Goal: Task Accomplishment & Management: Complete application form

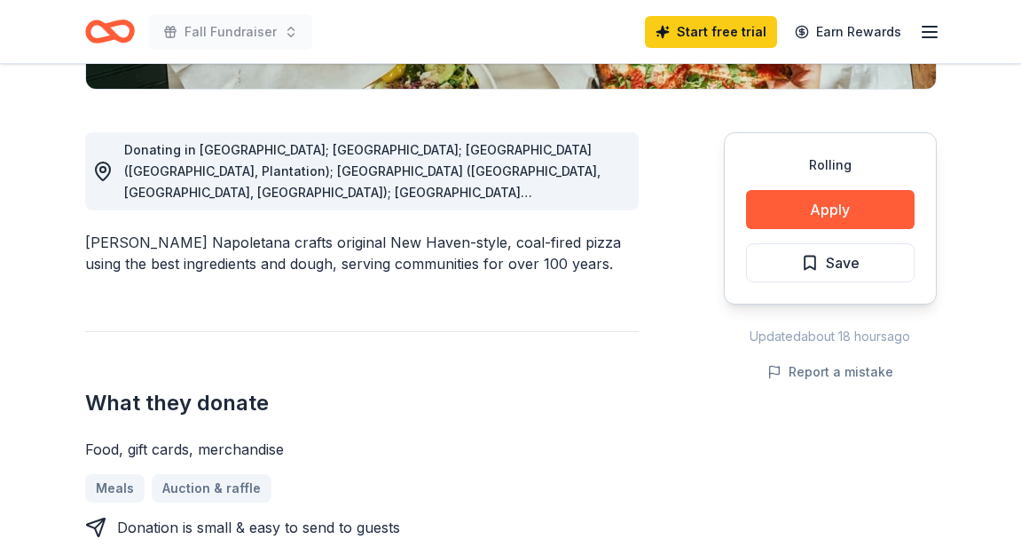
scroll to position [457, 0]
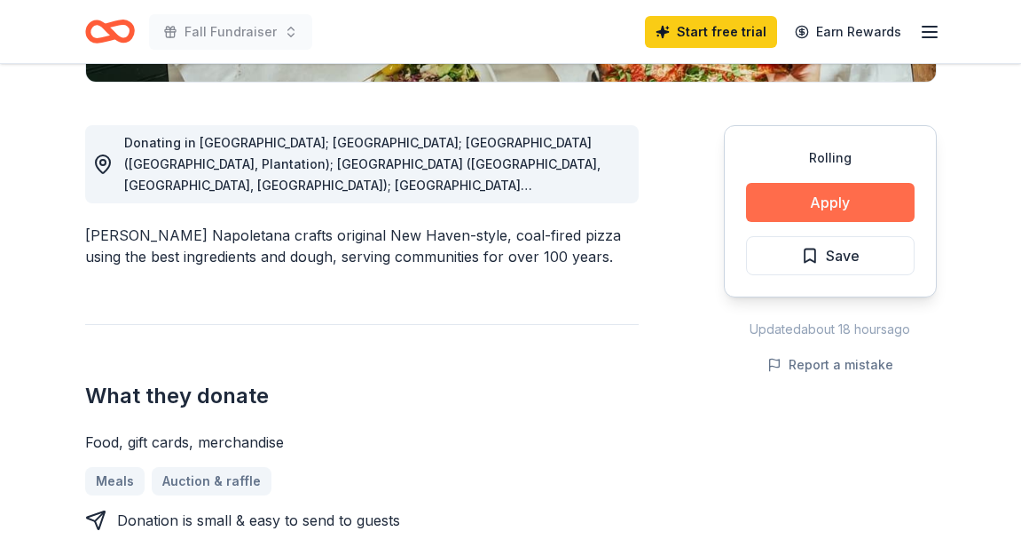
click at [817, 206] on button "Apply" at bounding box center [830, 202] width 169 height 39
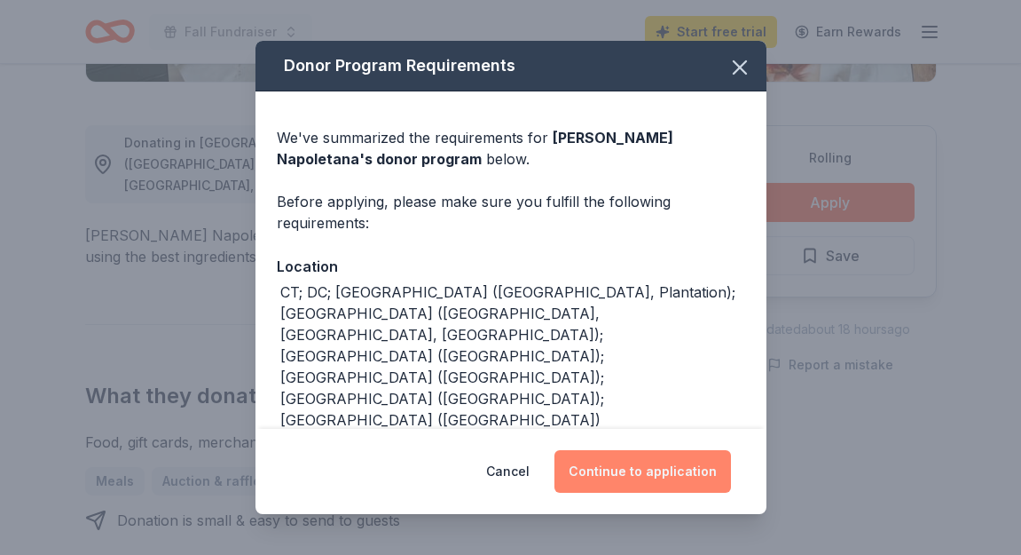
click at [635, 473] on button "Continue to application" at bounding box center [643, 471] width 177 height 43
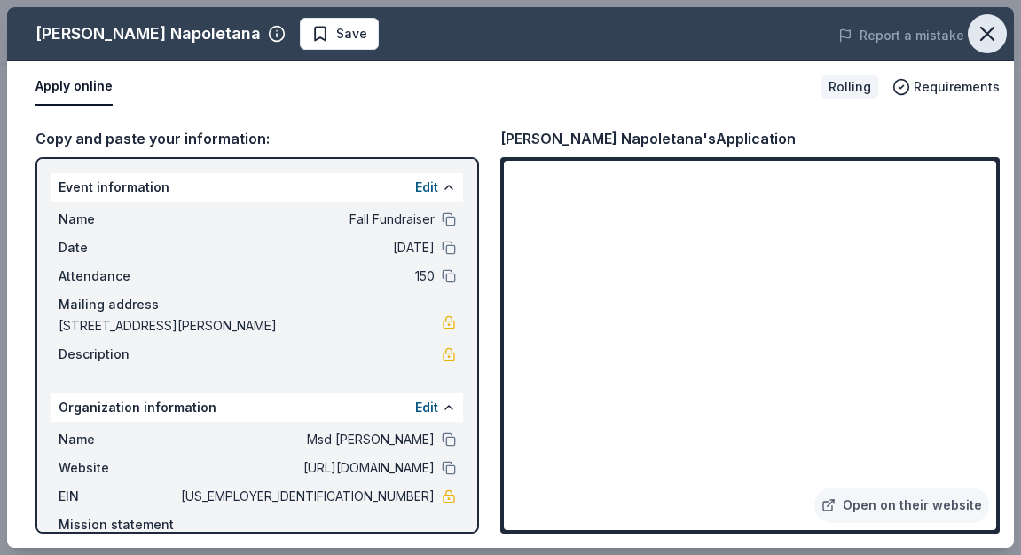
click at [980, 34] on icon "button" at bounding box center [987, 33] width 25 height 25
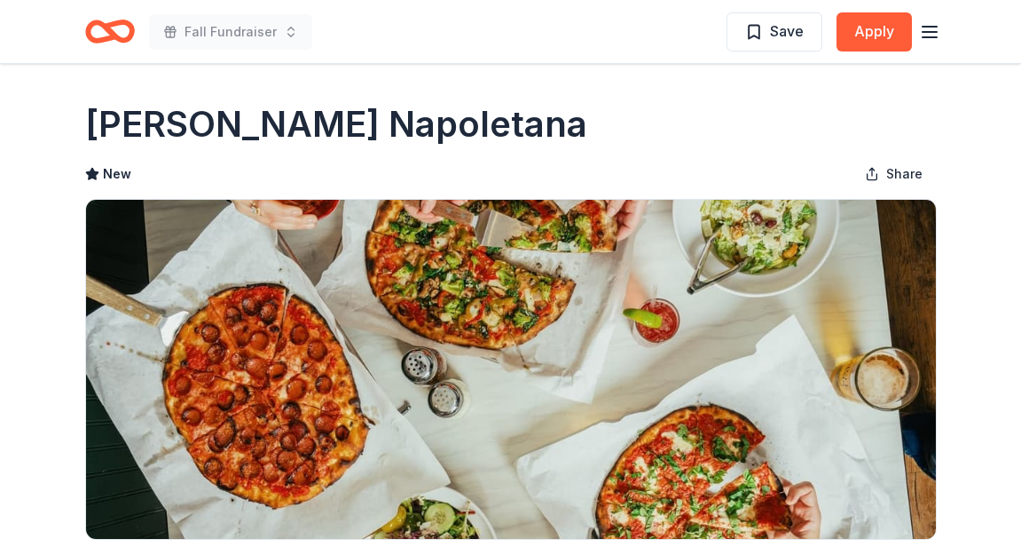
scroll to position [0, 0]
click at [115, 35] on icon "Home" at bounding box center [118, 31] width 28 height 18
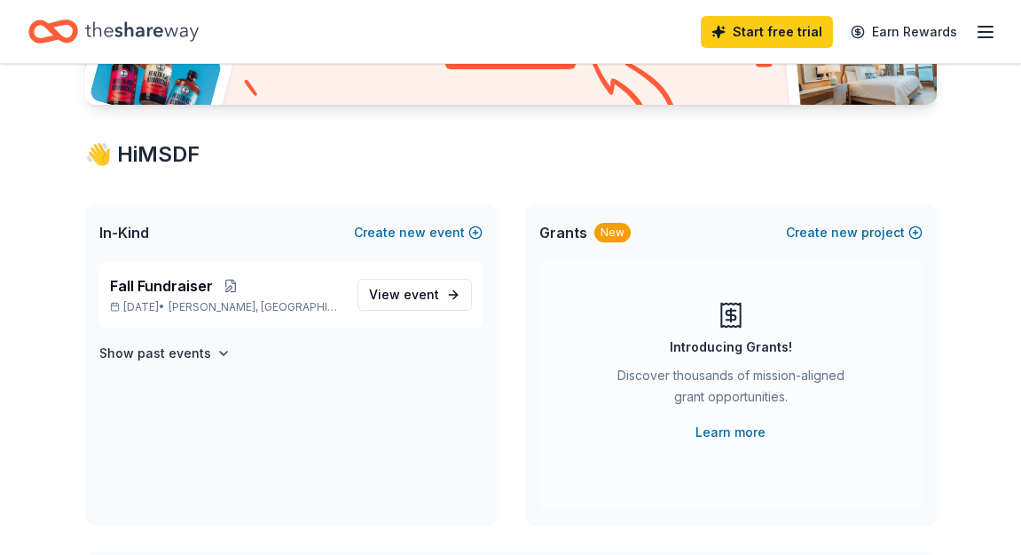
scroll to position [257, 0]
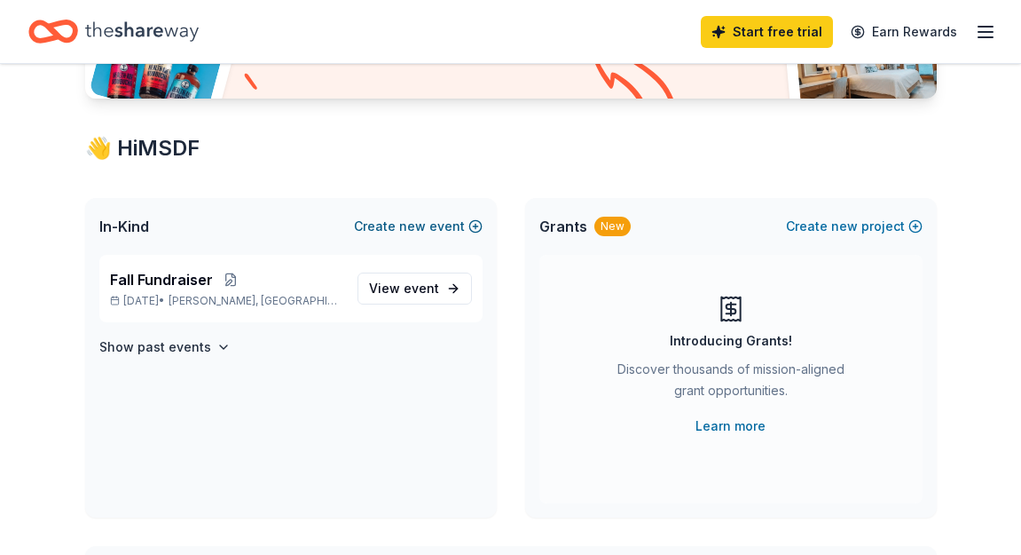
click at [421, 228] on span "new" at bounding box center [412, 226] width 27 height 21
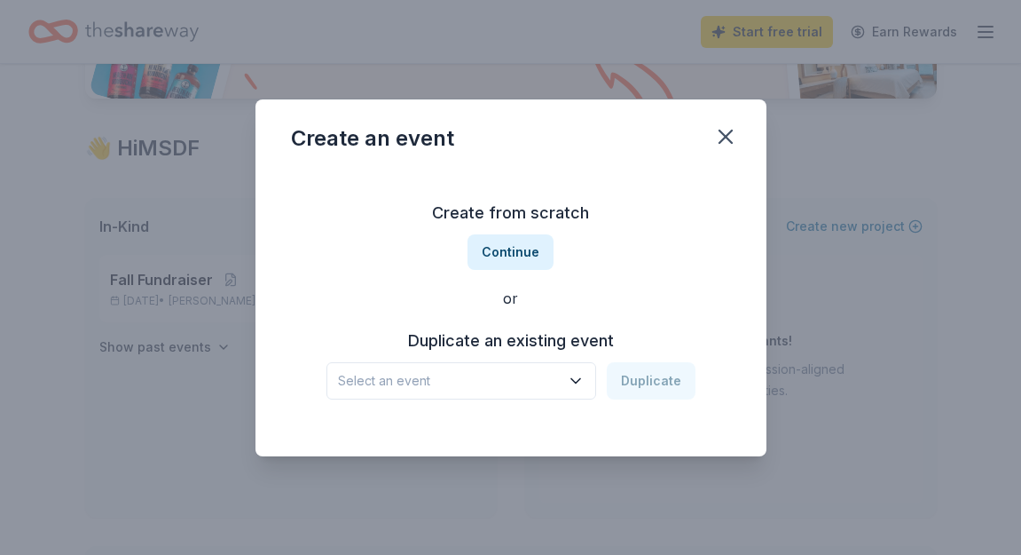
click at [518, 384] on span "Select an event" at bounding box center [449, 380] width 222 height 21
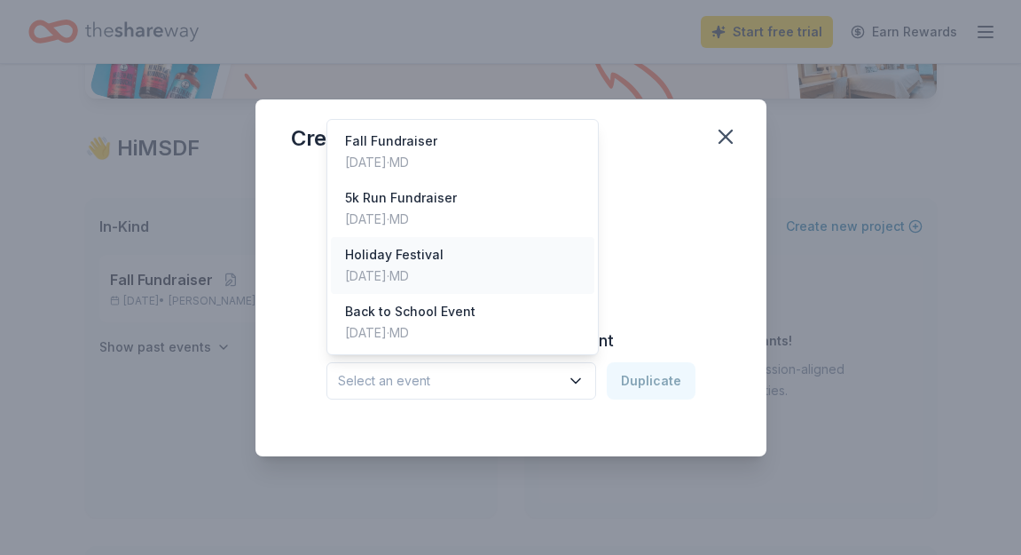
click at [443, 269] on div "[DATE] · MD" at bounding box center [394, 275] width 98 height 21
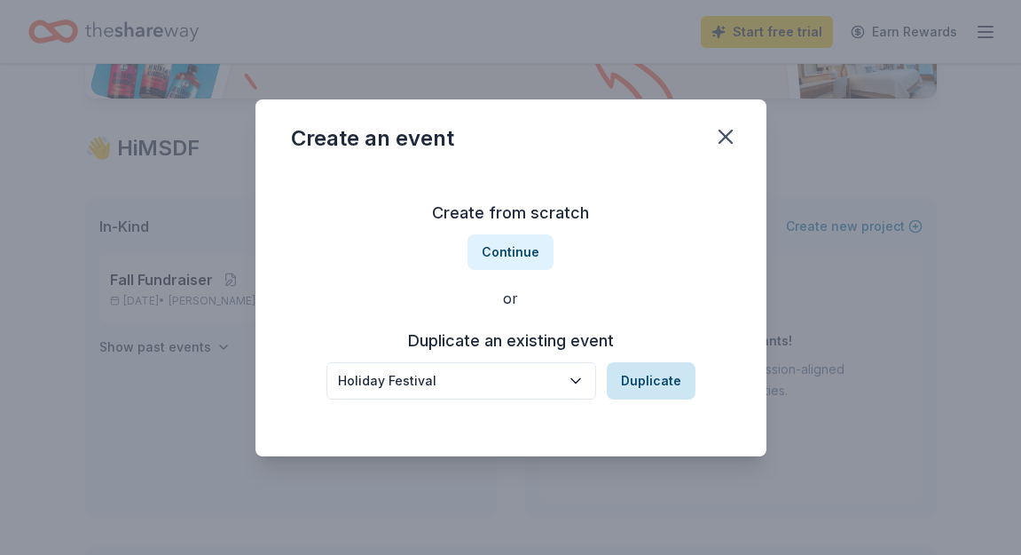
click at [673, 386] on button "Duplicate" at bounding box center [651, 380] width 89 height 37
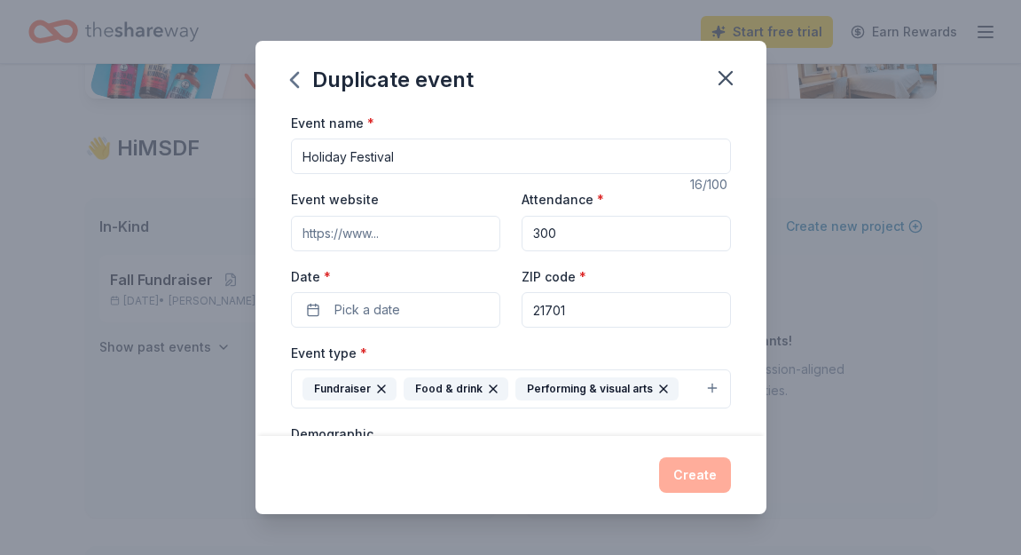
click at [380, 161] on input "Holiday Festival" at bounding box center [511, 155] width 440 height 35
type input "Holiday Fundraiser Event"
click at [437, 307] on button "Pick a date" at bounding box center [395, 309] width 209 height 35
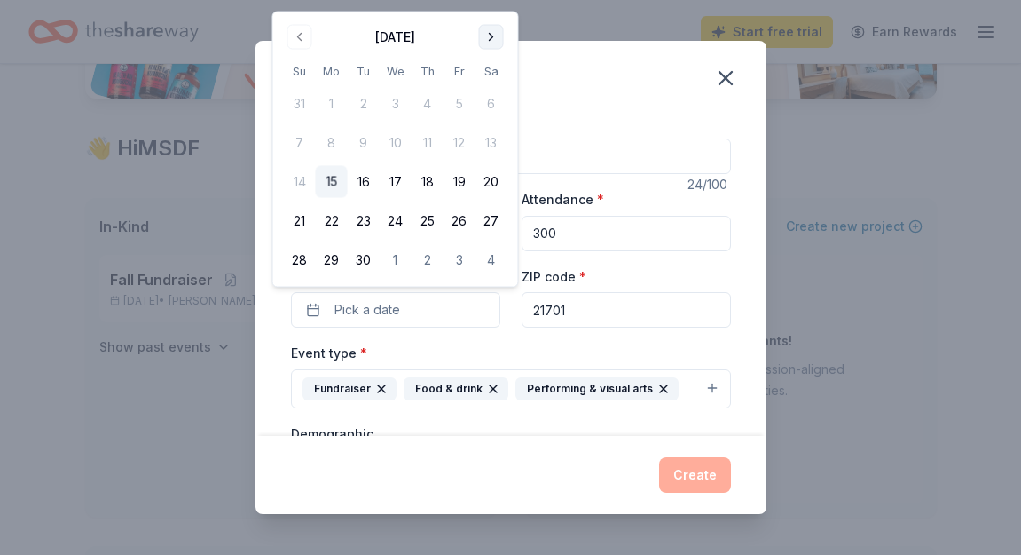
click at [496, 44] on button "Go to next month" at bounding box center [491, 37] width 25 height 25
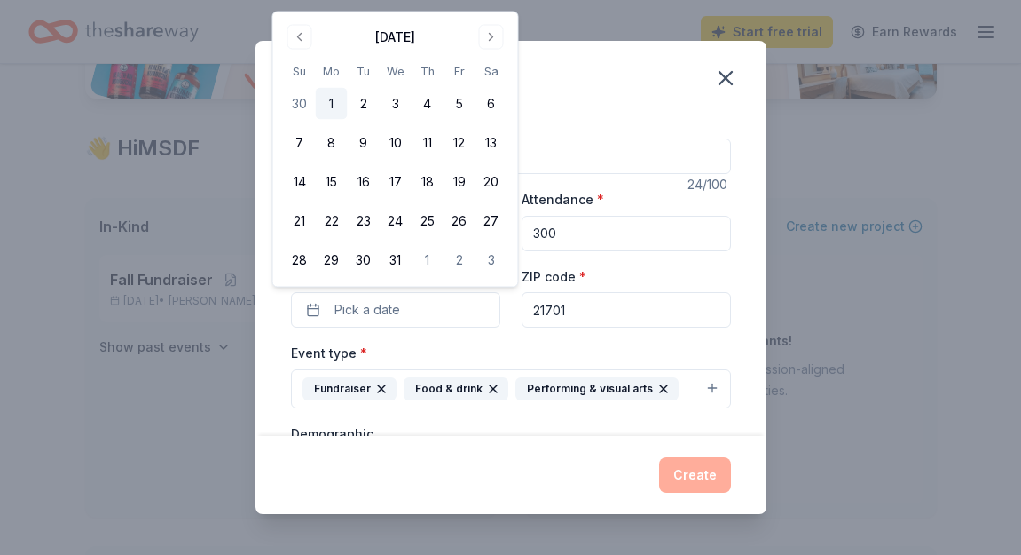
click at [340, 106] on button "1" at bounding box center [332, 104] width 32 height 32
click at [623, 352] on div "Event type * Fundraiser Food & drink Performing & visual arts" at bounding box center [511, 375] width 440 height 67
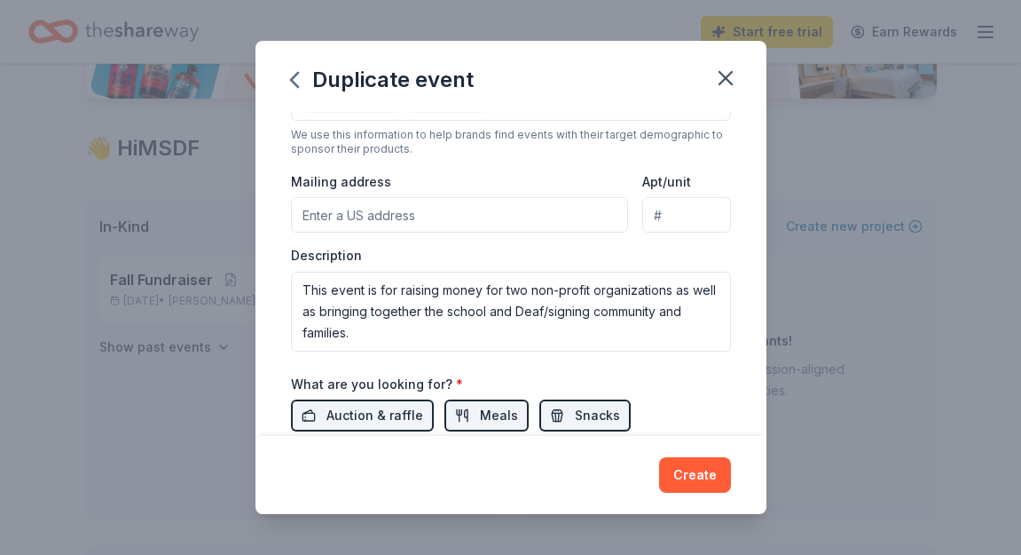
scroll to position [372, 0]
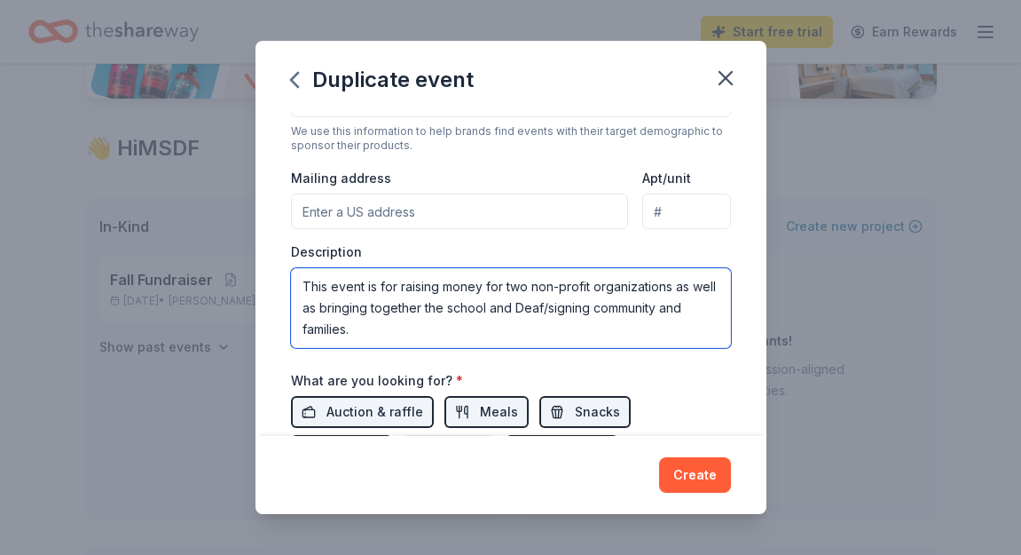
drag, startPoint x: 503, startPoint y: 280, endPoint x: 526, endPoint y: 287, distance: 24.1
click at [526, 287] on textarea "This event is for raising money for two non-profit organizations as well as bri…" at bounding box center [511, 308] width 440 height 80
type textarea "This event is for raising money for our non-profit organizations as well as bri…"
drag, startPoint x: 391, startPoint y: 327, endPoint x: 224, endPoint y: 208, distance: 205.6
click at [229, 216] on div "Duplicate event Event name * Holiday Fundraiser Event 24 /100 Event website Att…" at bounding box center [510, 277] width 1021 height 555
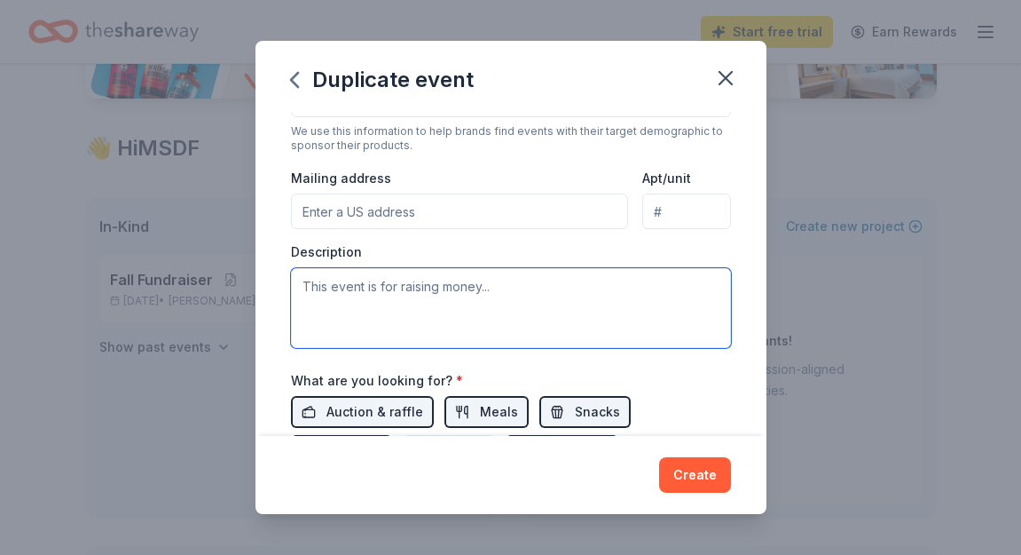
paste textarea "The MSDF Parent Staff Association (PSA) is a 501(c)(3) nonprofit that supports …"
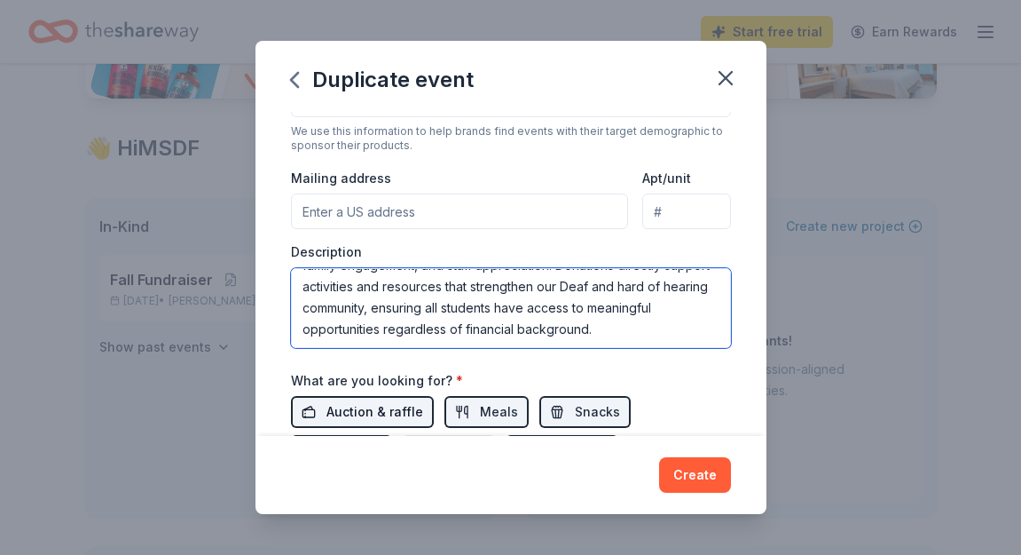
scroll to position [106, 0]
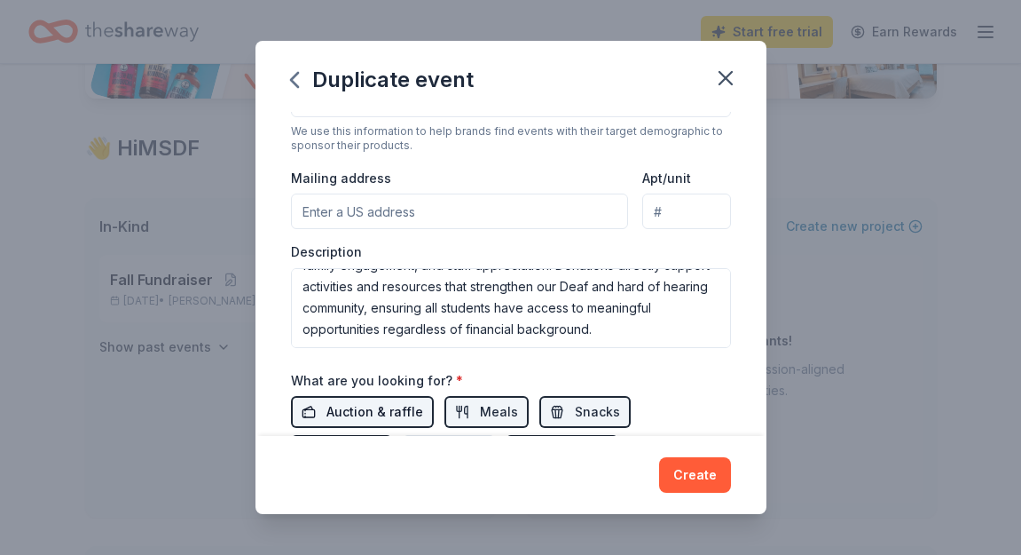
click at [403, 401] on span "Auction & raffle" at bounding box center [375, 411] width 97 height 21
click at [397, 410] on span "Auction & raffle" at bounding box center [375, 411] width 97 height 21
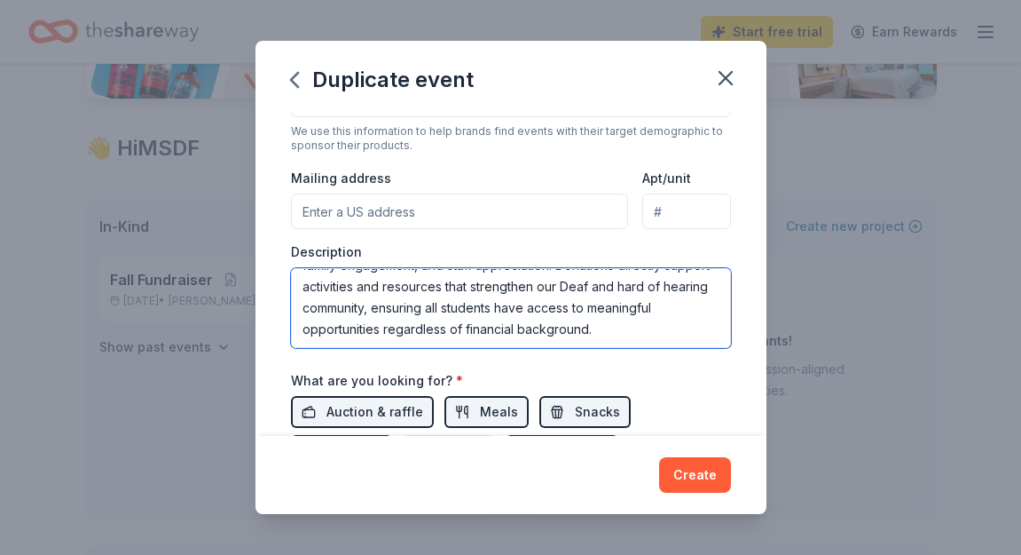
click at [611, 326] on textarea "The MSDF Parent Staff Association (PSA) is a 501(c)(3) nonprofit that supports …" at bounding box center [511, 308] width 440 height 80
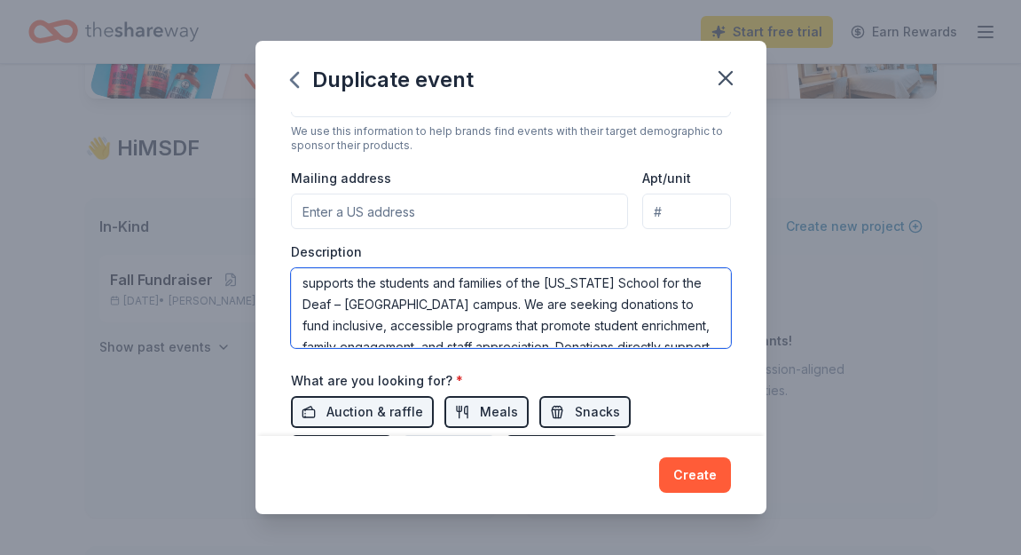
scroll to position [11, 0]
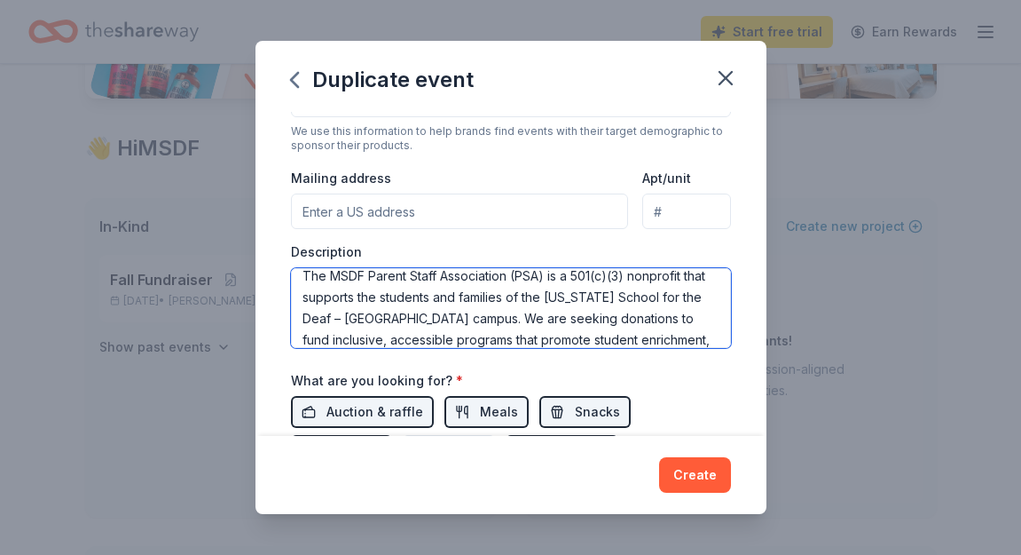
click at [448, 316] on textarea "The MSDF Parent Staff Association (PSA) is a 501(c)(3) nonprofit that supports …" at bounding box center [511, 308] width 440 height 80
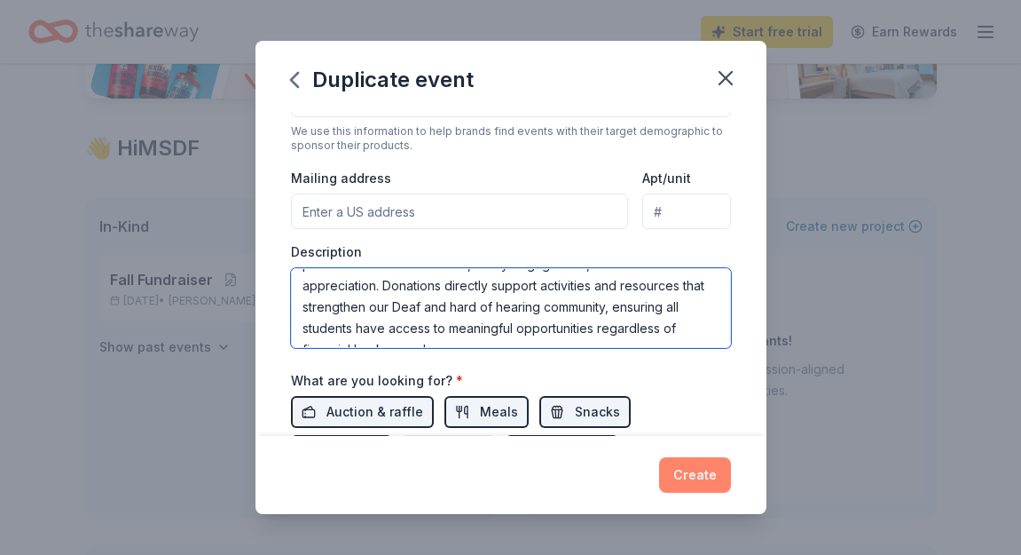
scroll to position [106, 0]
type textarea "The MSDF Parent Staff Association (PSA) is a 501(c)(3) nonprofit that supports …"
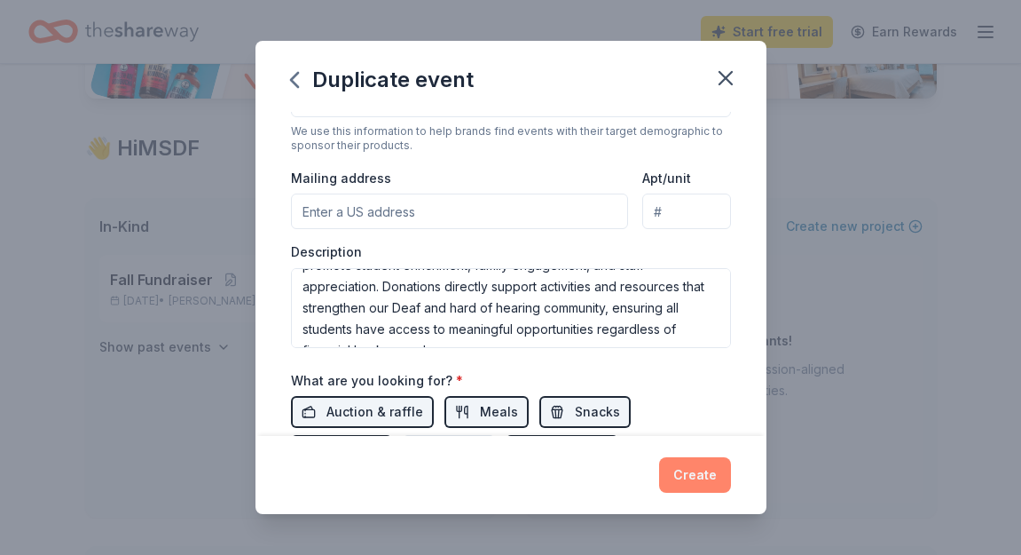
click at [682, 482] on button "Create" at bounding box center [695, 474] width 72 height 35
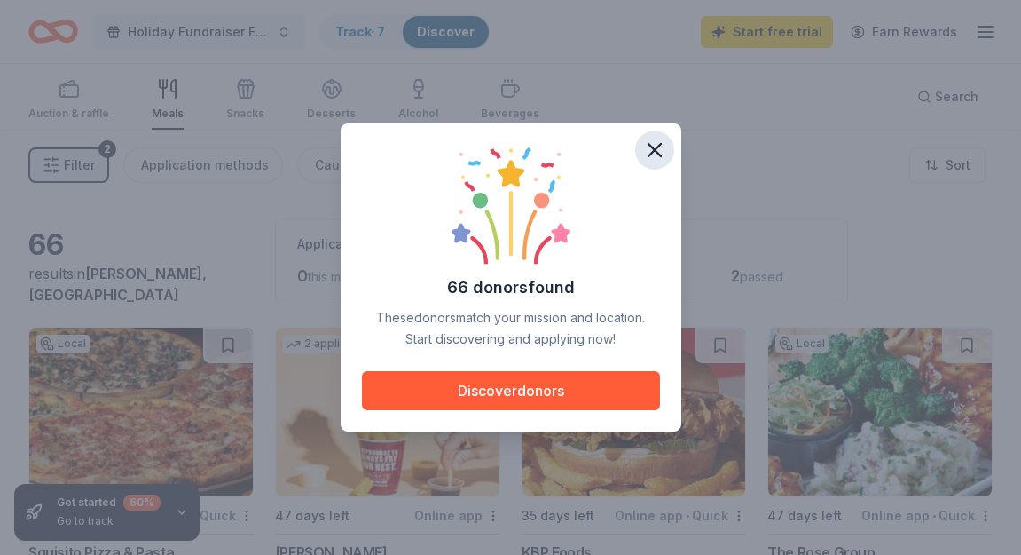
click at [658, 164] on button "button" at bounding box center [654, 149] width 39 height 39
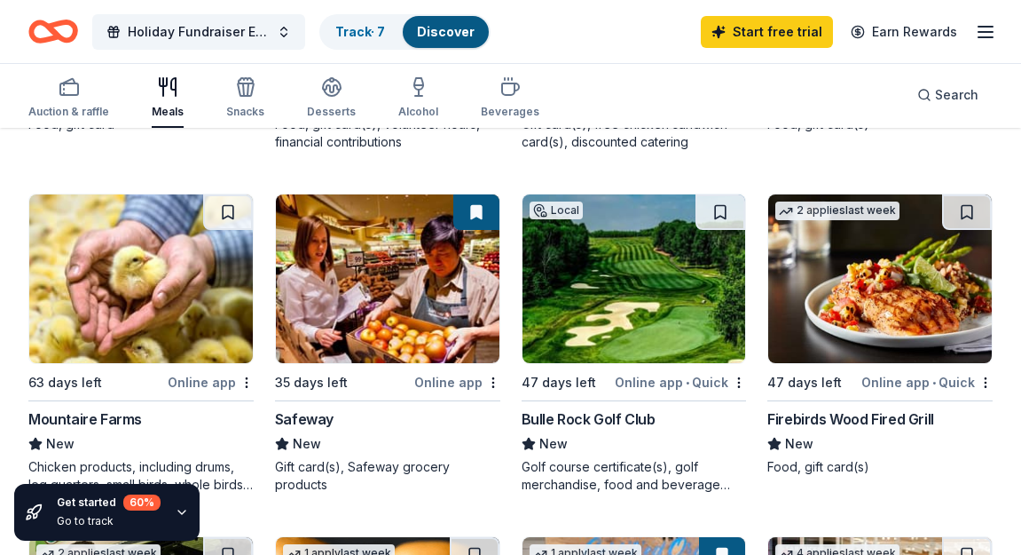
scroll to position [481, 0]
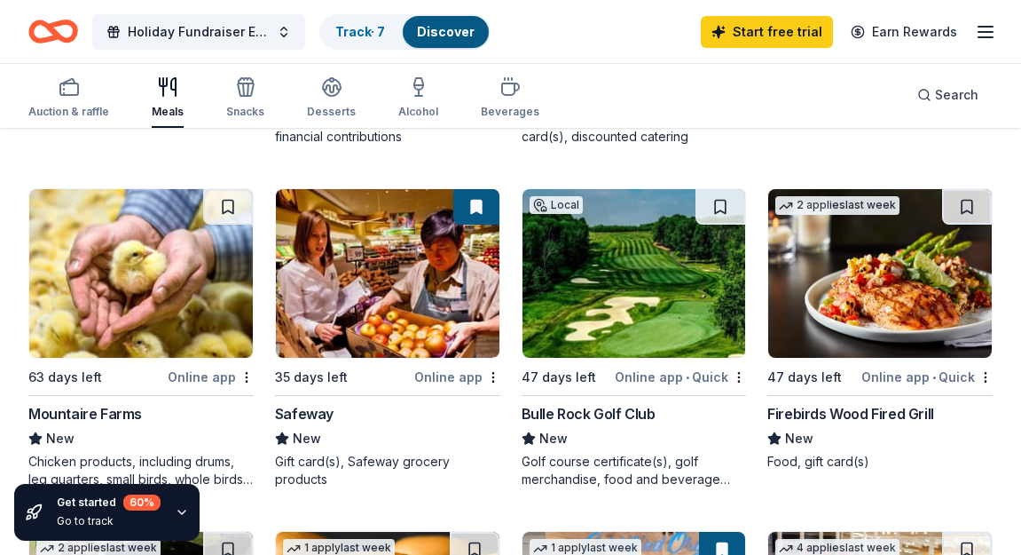
click at [406, 307] on img at bounding box center [388, 273] width 224 height 169
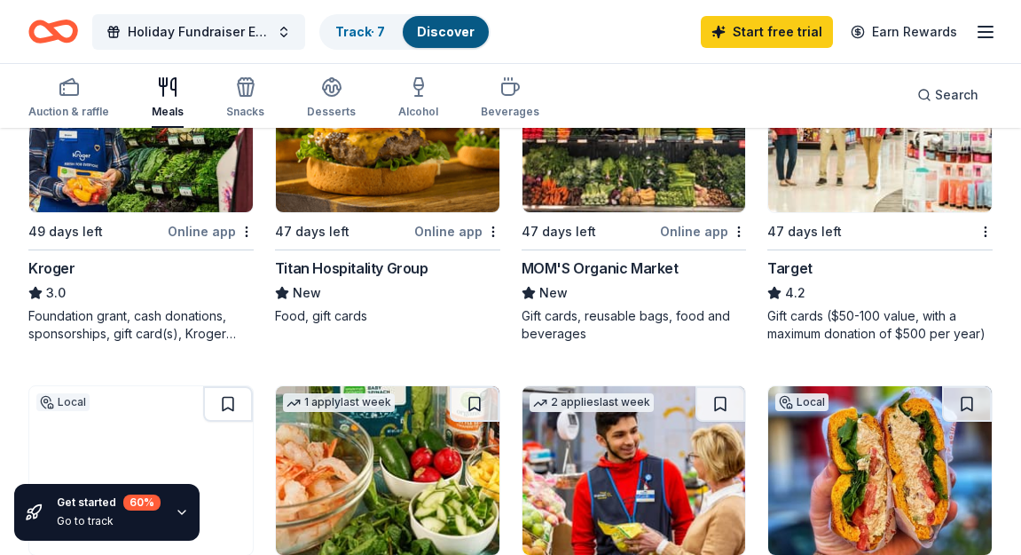
scroll to position [971, 0]
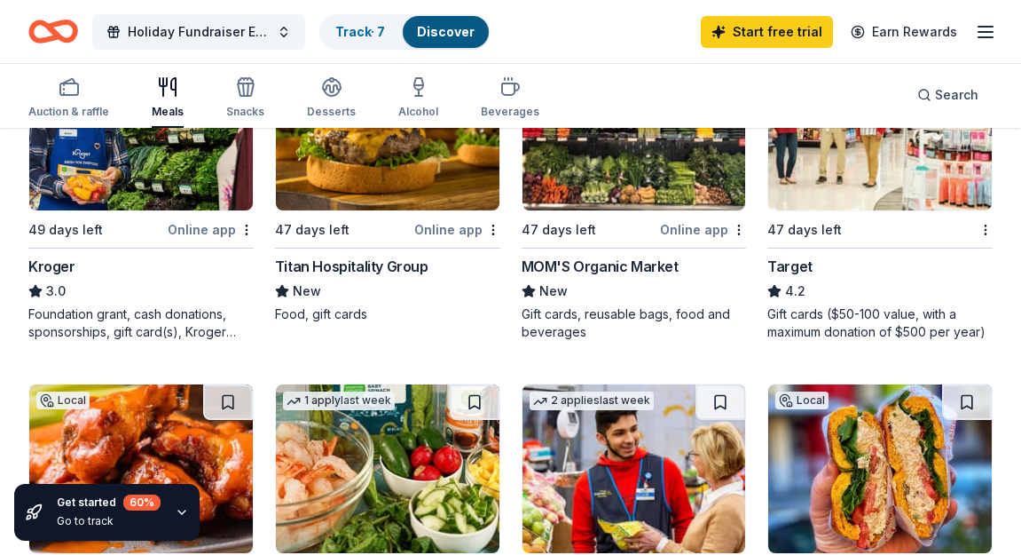
click at [834, 161] on img at bounding box center [880, 126] width 224 height 169
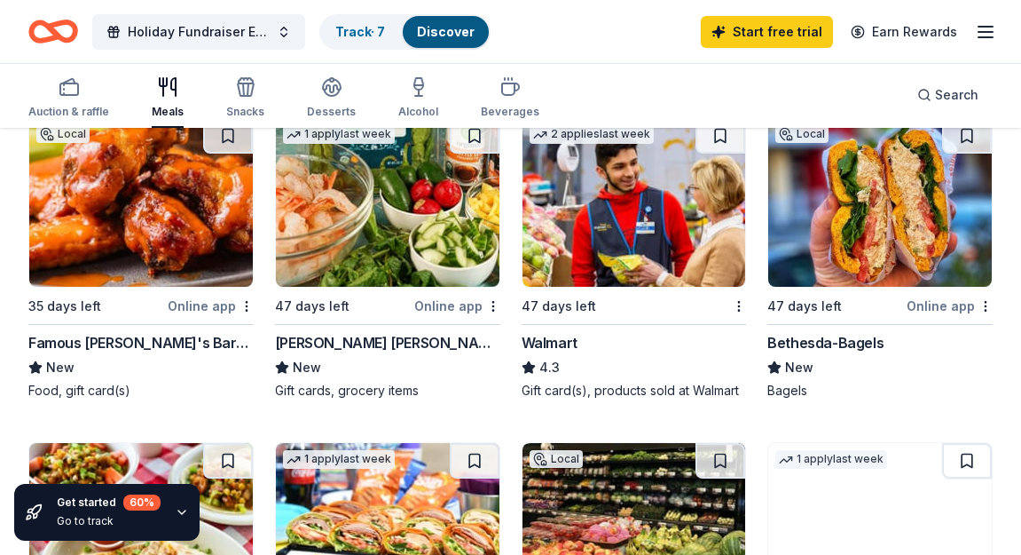
scroll to position [1240, 0]
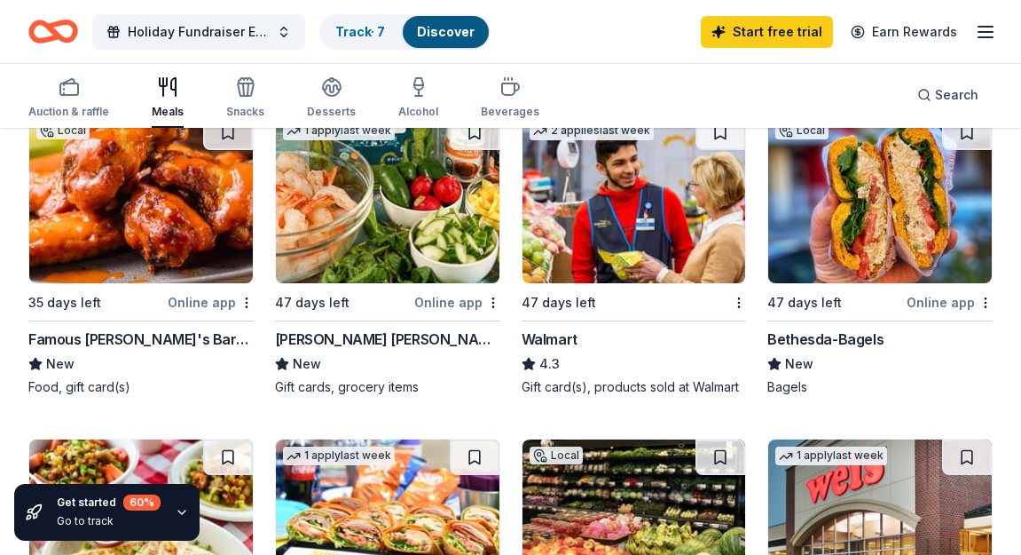
click at [593, 231] on img at bounding box center [635, 198] width 224 height 169
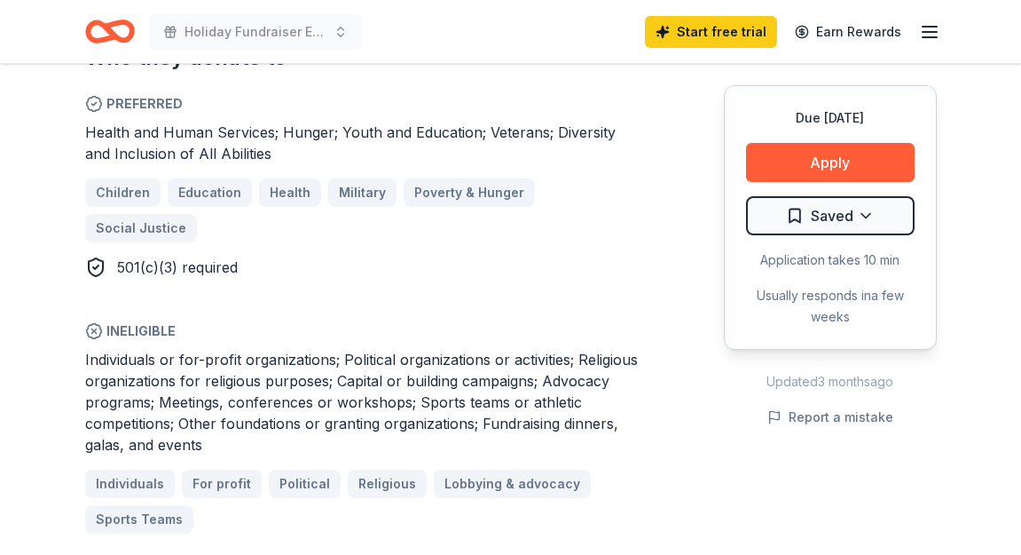
scroll to position [1115, 0]
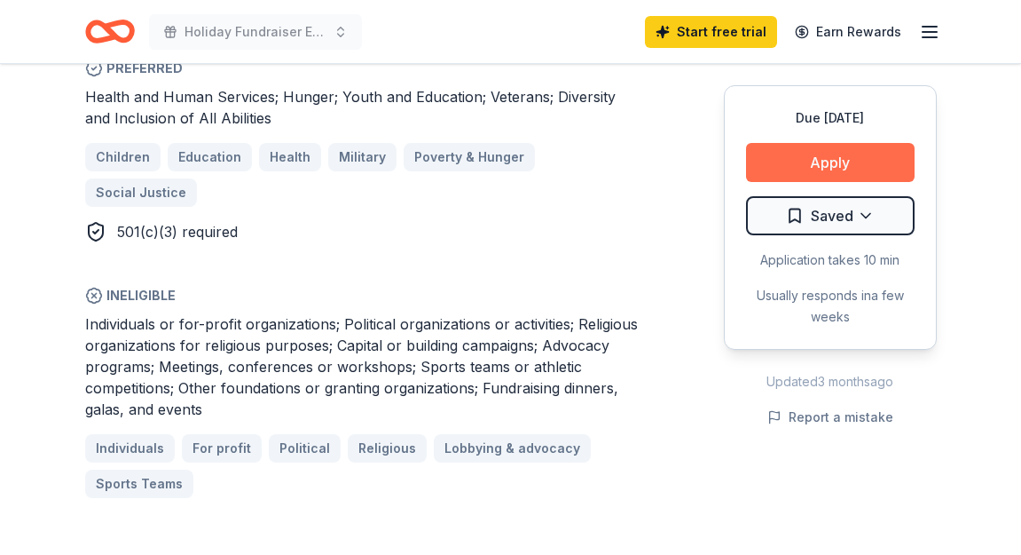
click at [810, 155] on button "Apply" at bounding box center [830, 162] width 169 height 39
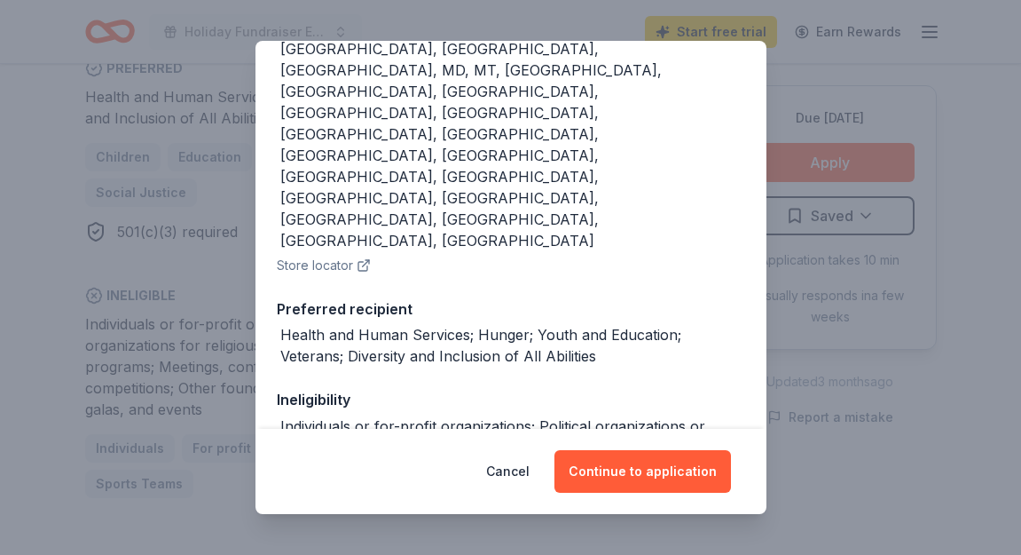
scroll to position [349, 0]
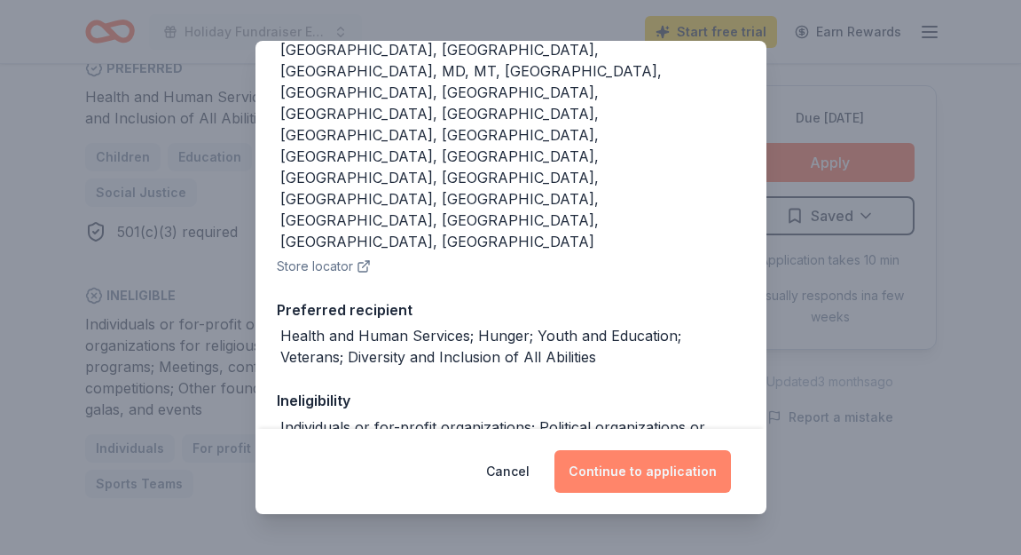
click at [631, 479] on button "Continue to application" at bounding box center [643, 471] width 177 height 43
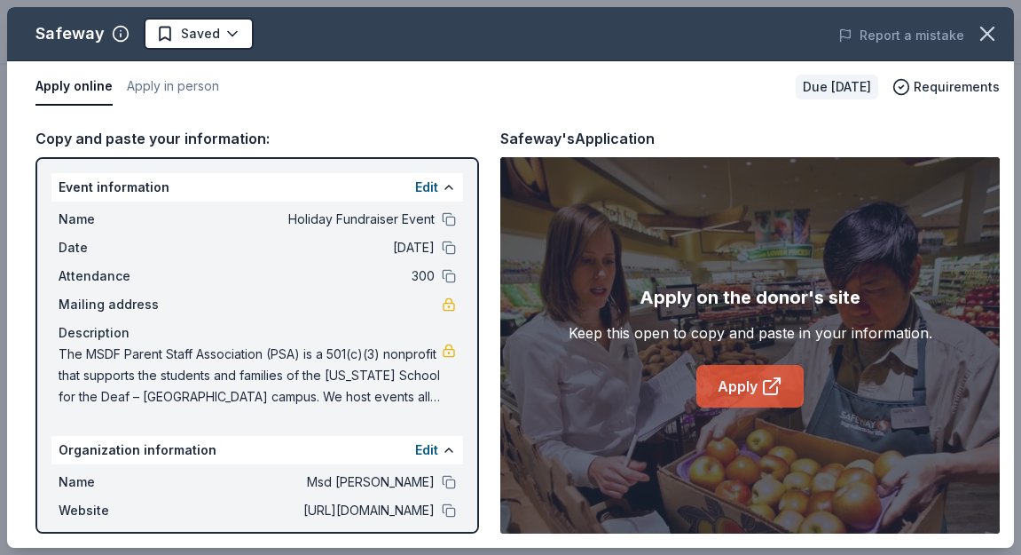
click at [736, 387] on link "Apply" at bounding box center [749, 386] width 107 height 43
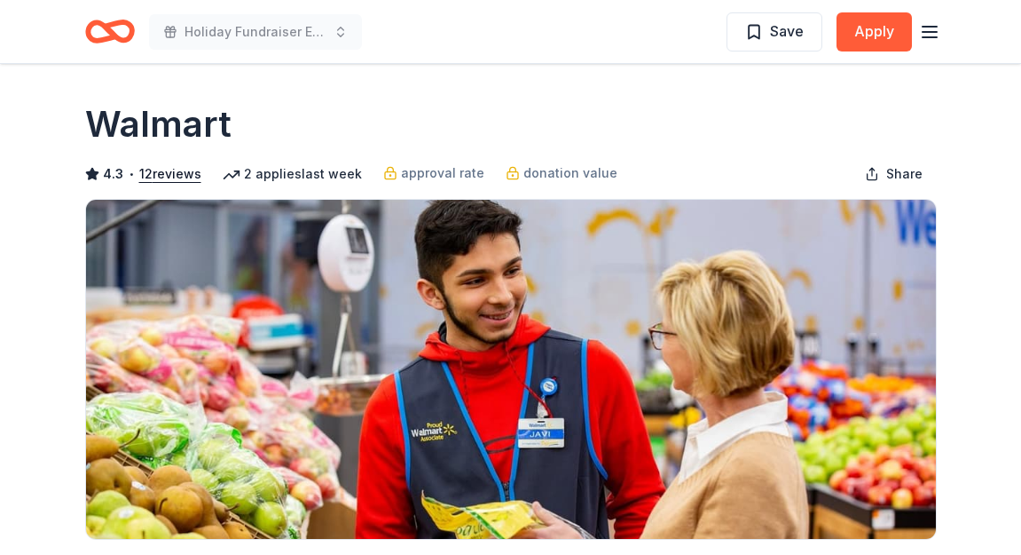
scroll to position [224, 0]
